Goal: Task Accomplishment & Management: Use online tool/utility

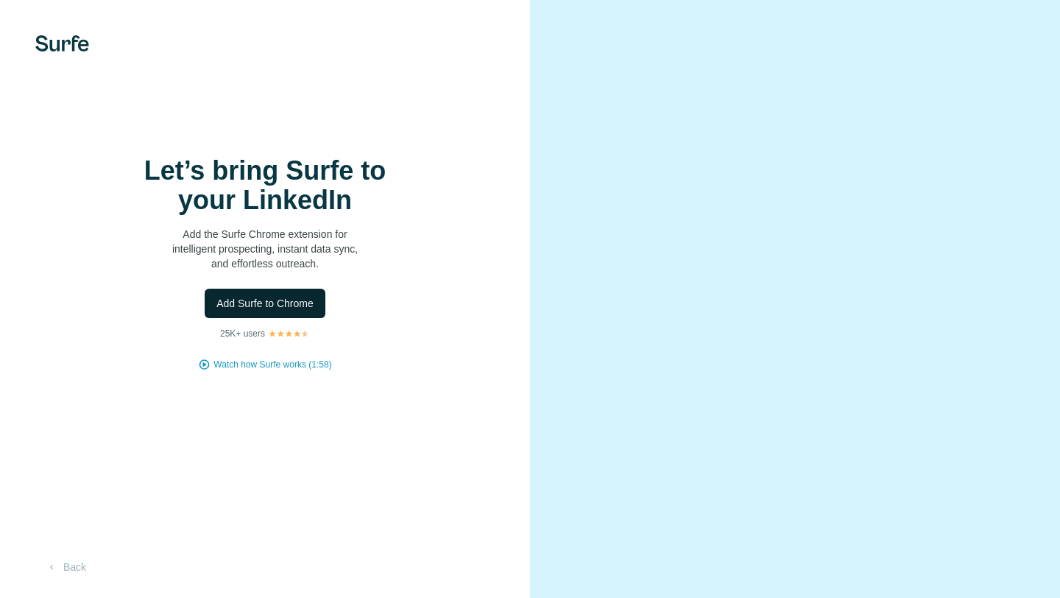
click at [283, 300] on span "Add Surfe to Chrome" at bounding box center [264, 303] width 97 height 15
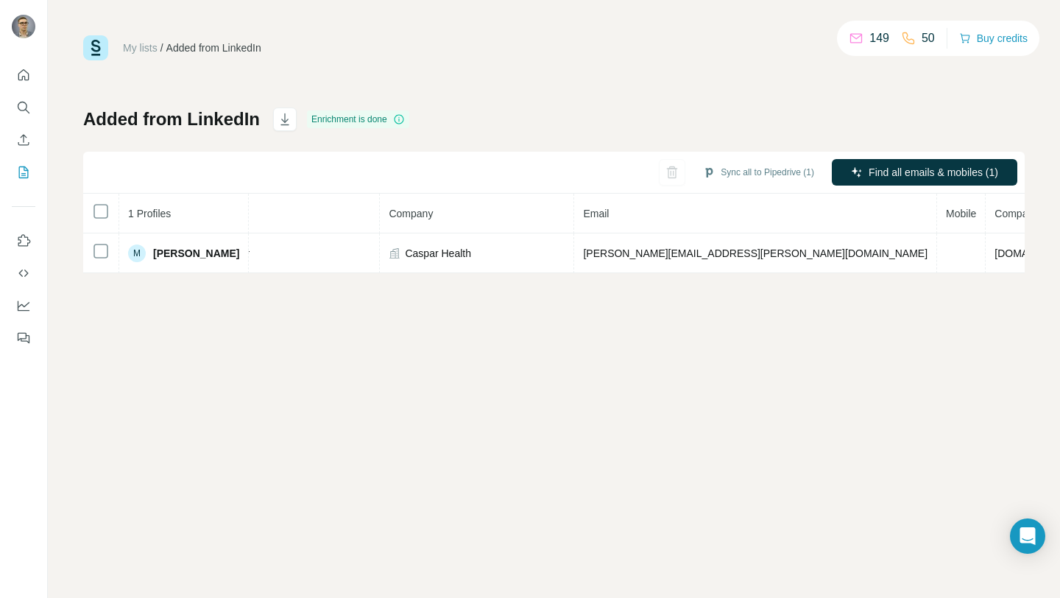
scroll to position [0, 266]
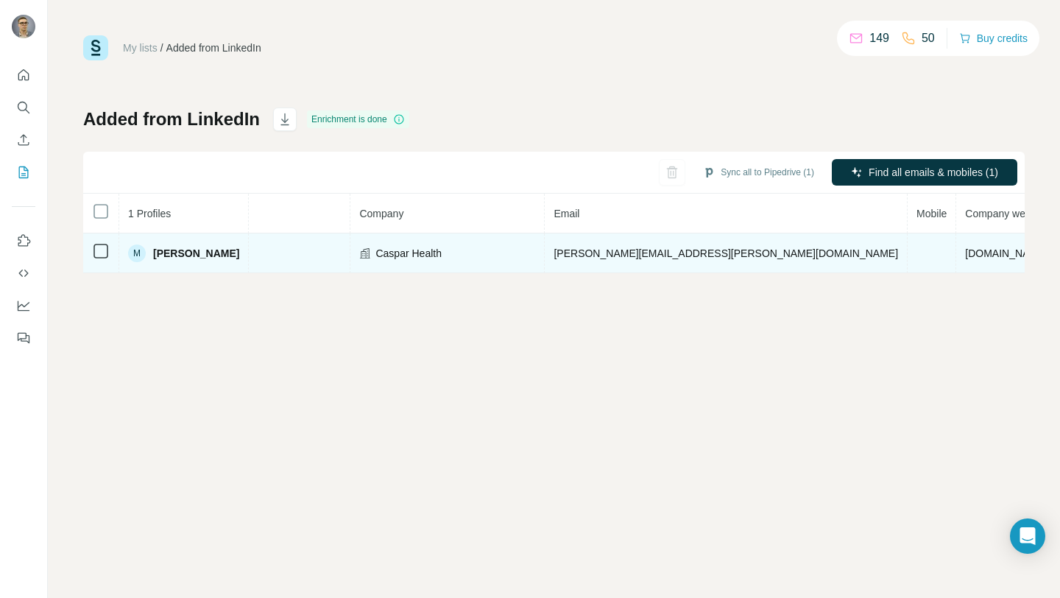
click at [222, 249] on span "[PERSON_NAME]" at bounding box center [196, 253] width 86 height 15
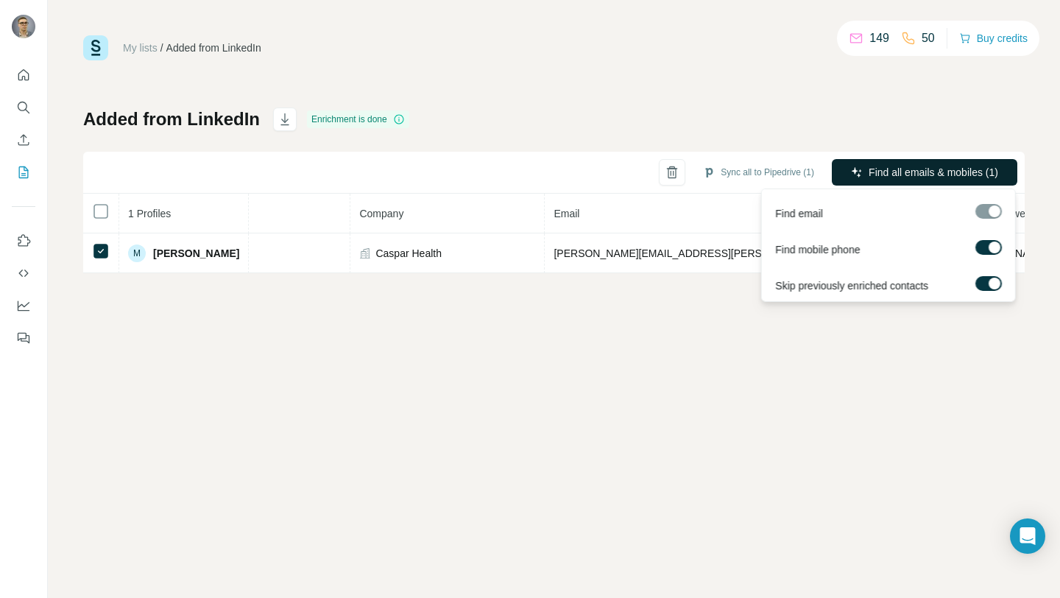
click at [883, 168] on span "Find all emails & mobiles (1)" at bounding box center [934, 172] width 130 height 15
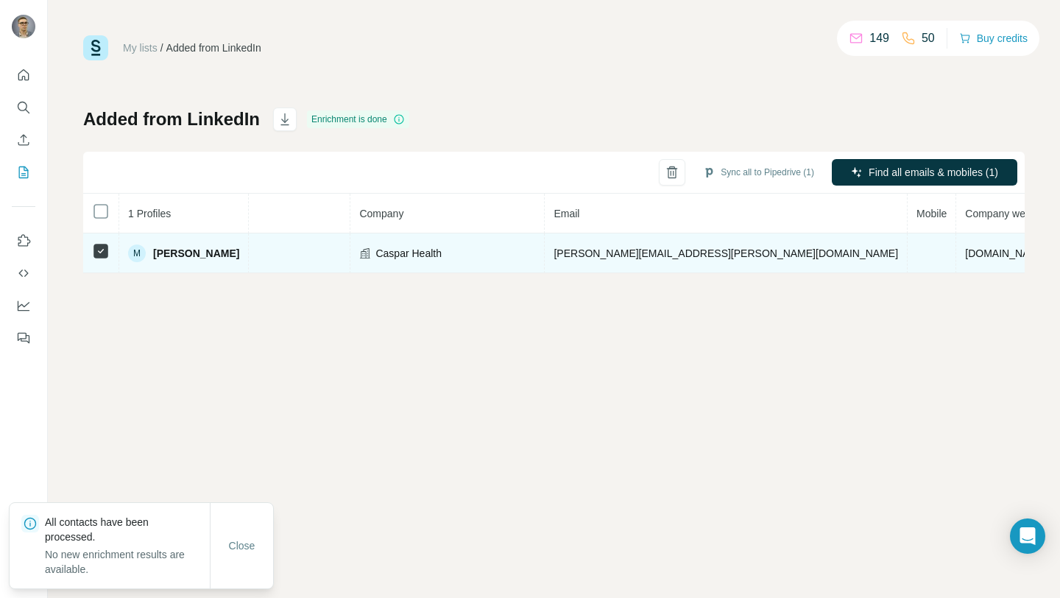
click at [189, 256] on span "[PERSON_NAME]" at bounding box center [196, 253] width 86 height 15
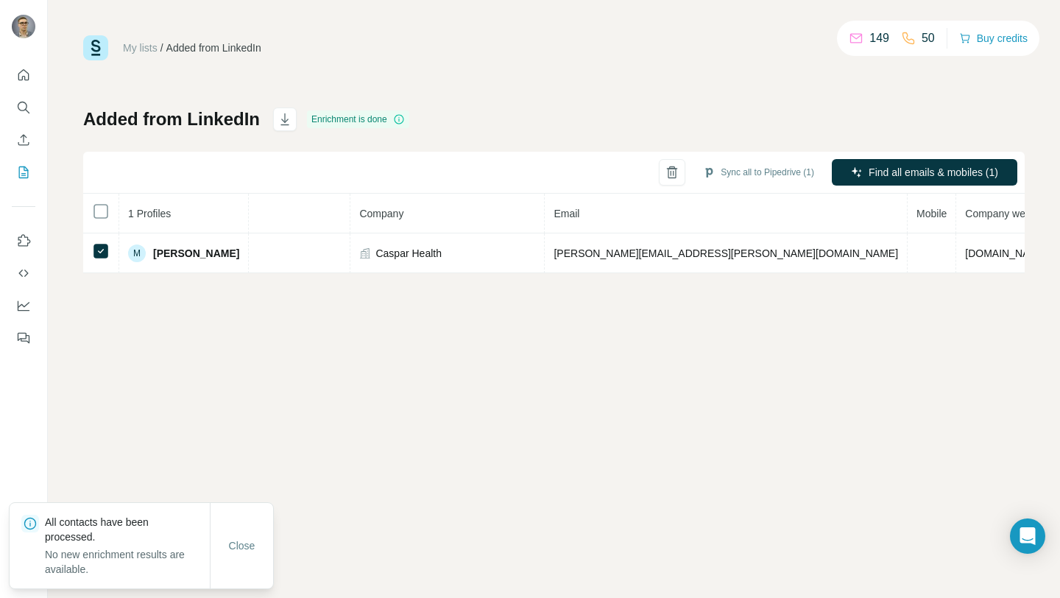
click at [105, 544] on div "All contacts have been processed. No new enrichment results are available." at bounding box center [127, 546] width 165 height 62
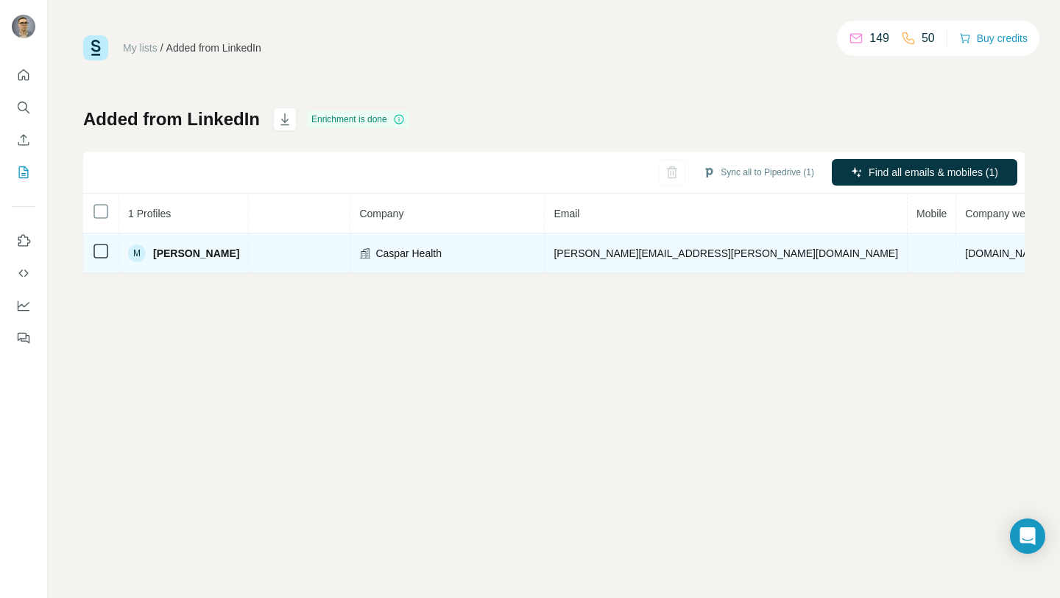
click at [278, 263] on td "Co-Founder" at bounding box center [253, 253] width 194 height 40
click at [438, 261] on td "Caspar Health" at bounding box center [447, 253] width 194 height 40
drag, startPoint x: 803, startPoint y: 256, endPoint x: 891, endPoint y: 255, distance: 88.3
click at [965, 255] on span "[DOMAIN_NAME]" at bounding box center [1006, 253] width 82 height 12
copy span "[DOMAIN_NAME]"
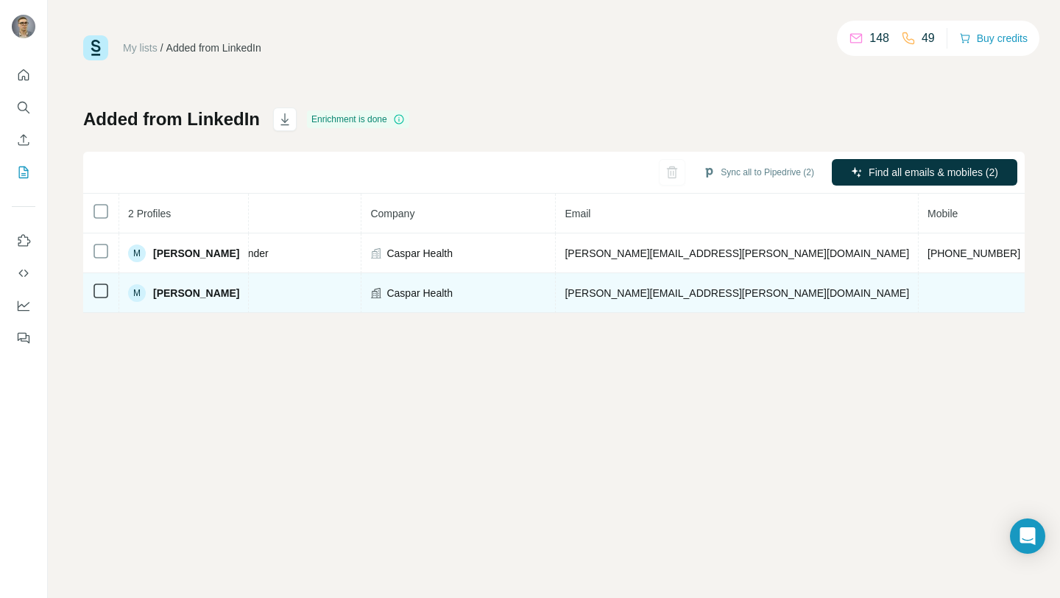
scroll to position [0, 305]
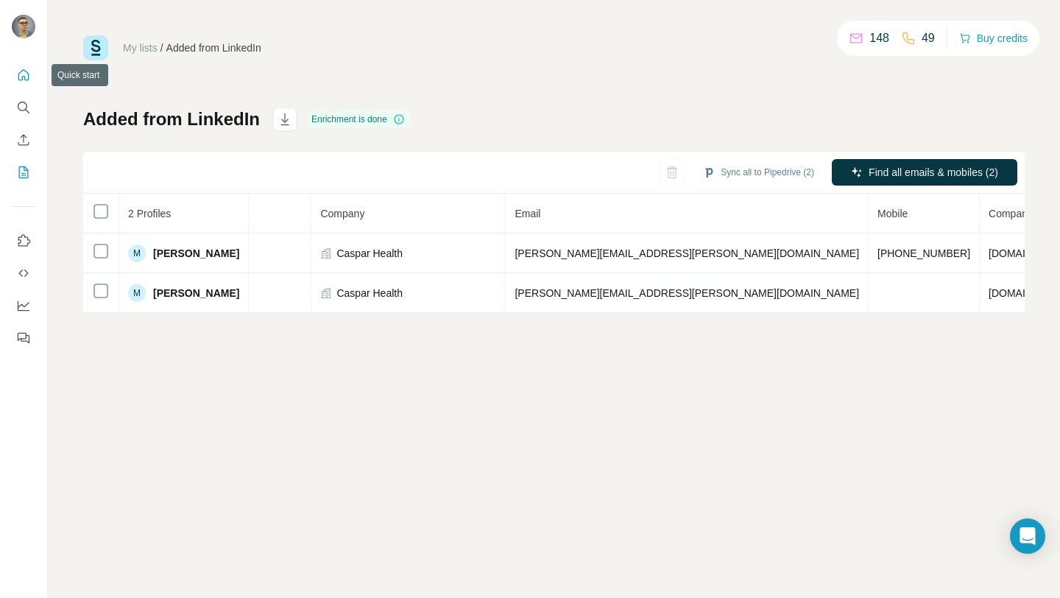
click at [20, 82] on button "Quick start" at bounding box center [24, 75] width 24 height 27
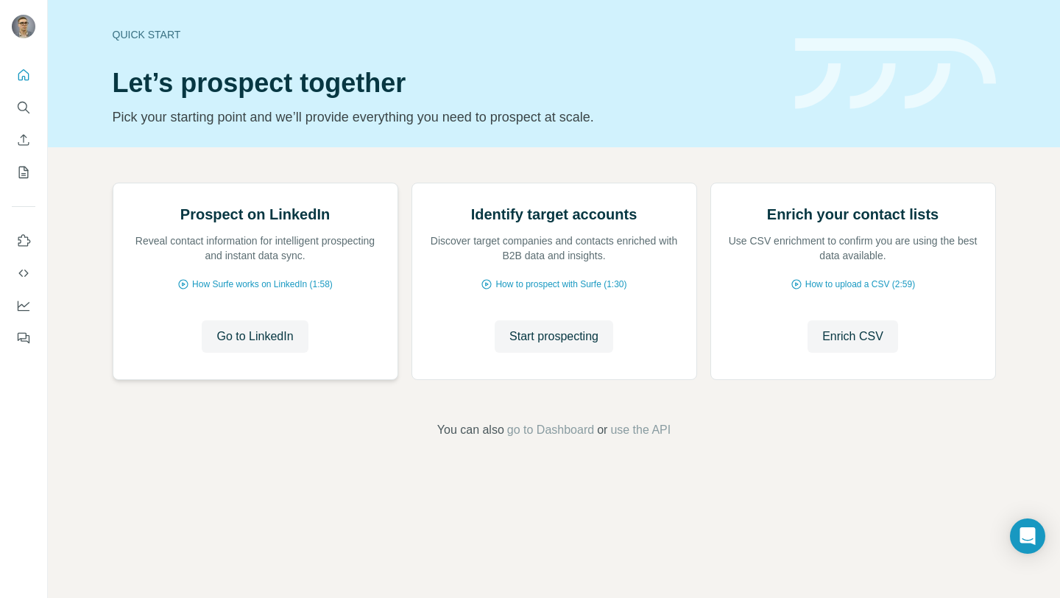
scroll to position [35, 0]
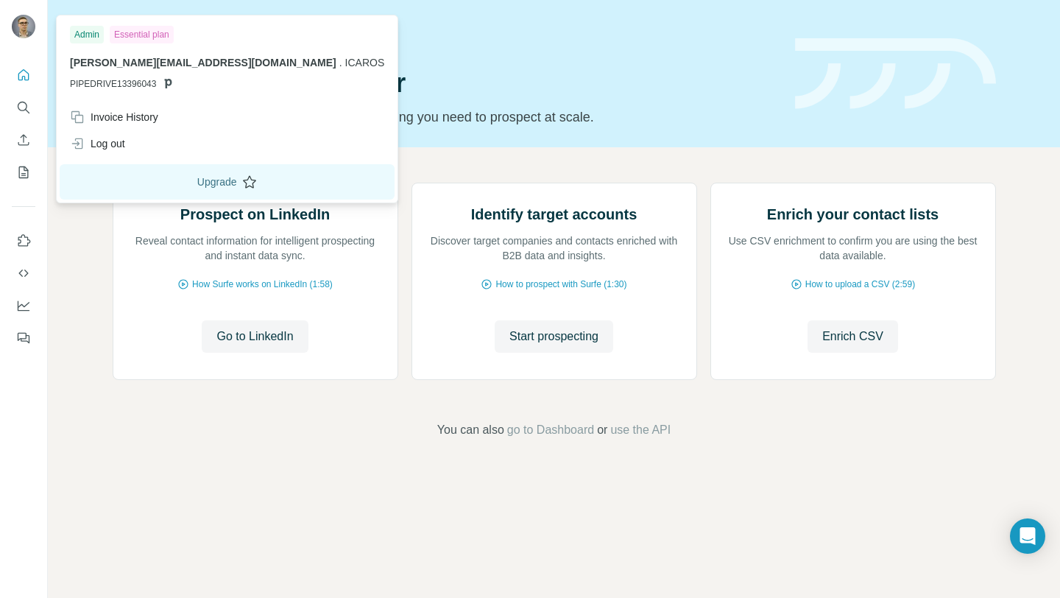
click at [119, 176] on button "Upgrade" at bounding box center [227, 181] width 335 height 35
